Goal: Find contact information: Find contact information

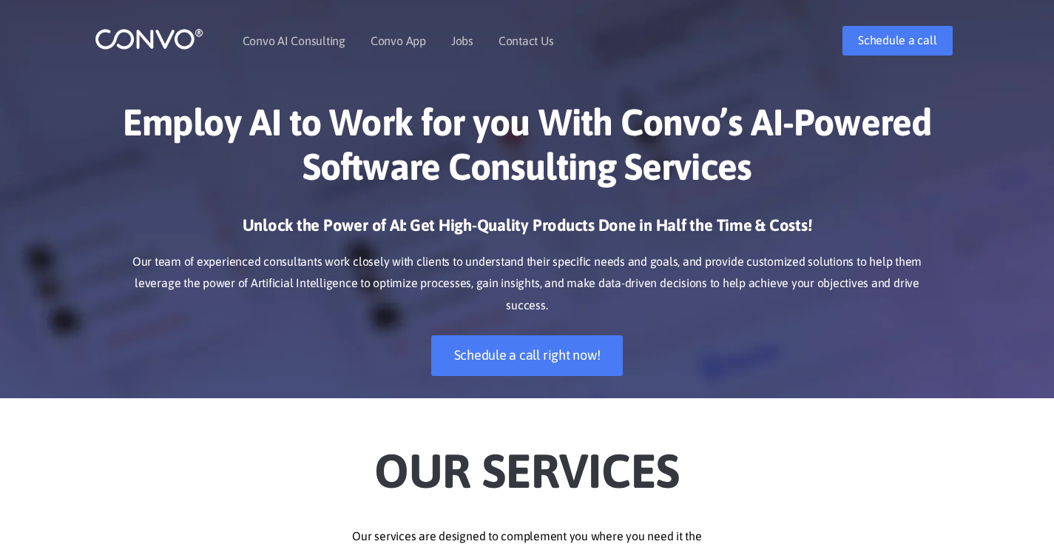
click at [522, 42] on link "Contact Us" at bounding box center [526, 41] width 55 height 12
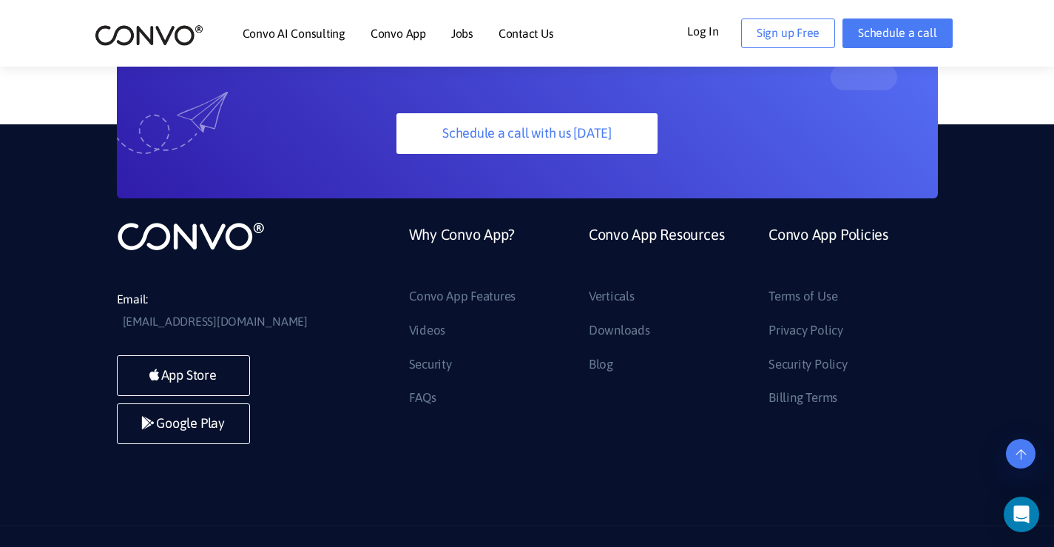
scroll to position [1567, 0]
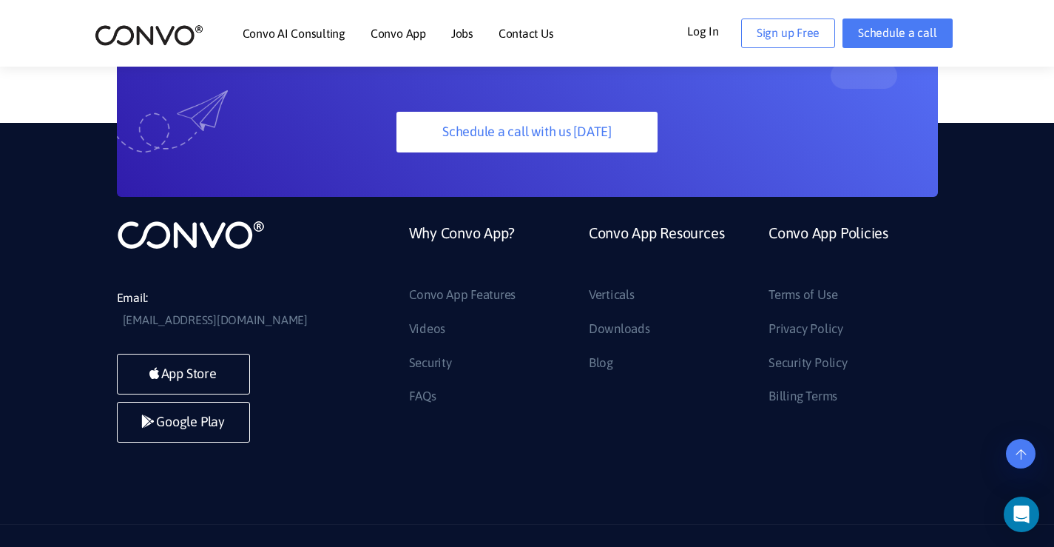
click at [526, 36] on link "Contact Us" at bounding box center [526, 33] width 55 height 12
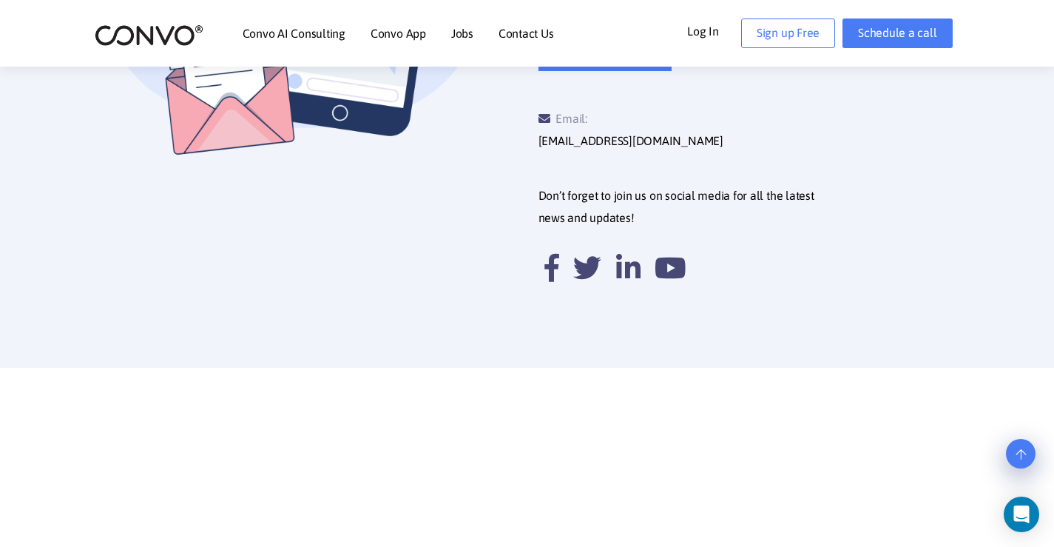
scroll to position [666, 0]
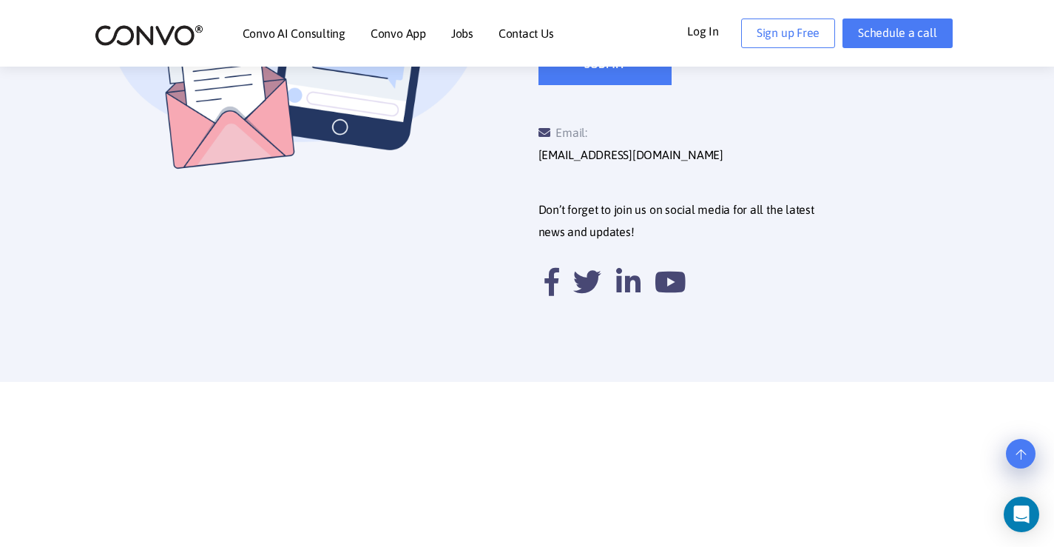
click at [263, 33] on link "Convo AI Consulting" at bounding box center [294, 33] width 103 height 12
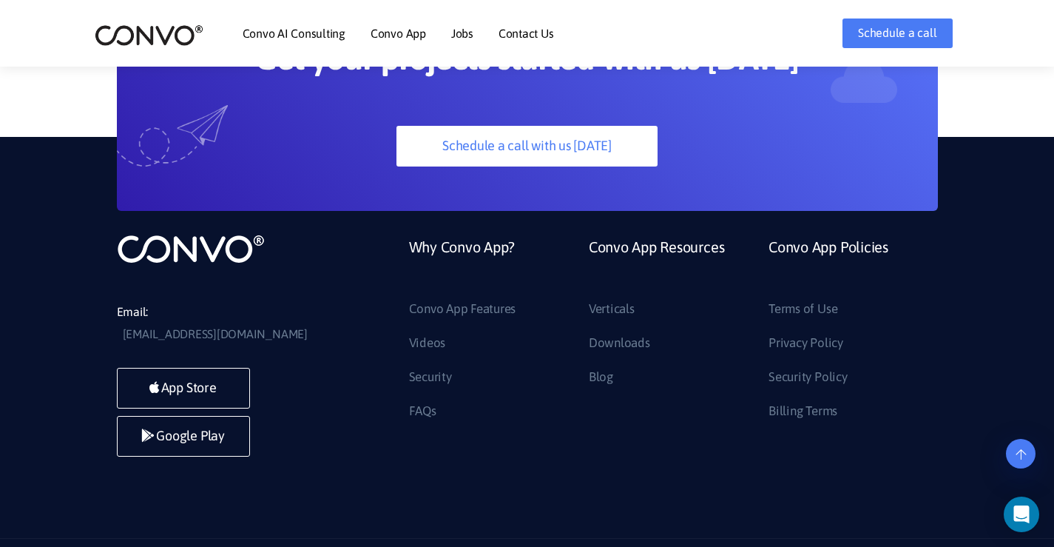
scroll to position [4040, 0]
